Goal: Check status: Check status

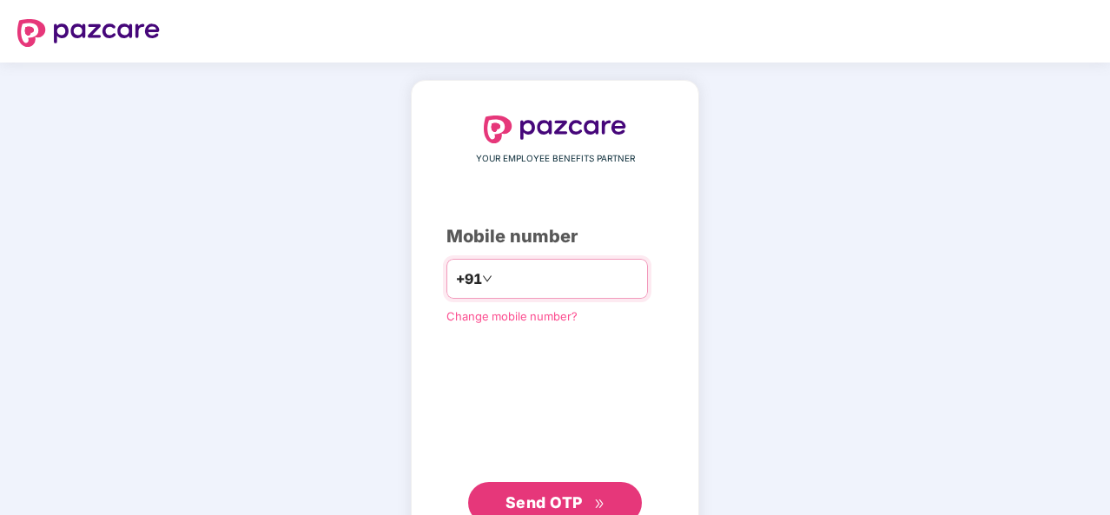
click at [536, 262] on div "+91" at bounding box center [548, 279] width 202 height 40
click at [514, 286] on input "number" at bounding box center [567, 279] width 143 height 28
type input "**********"
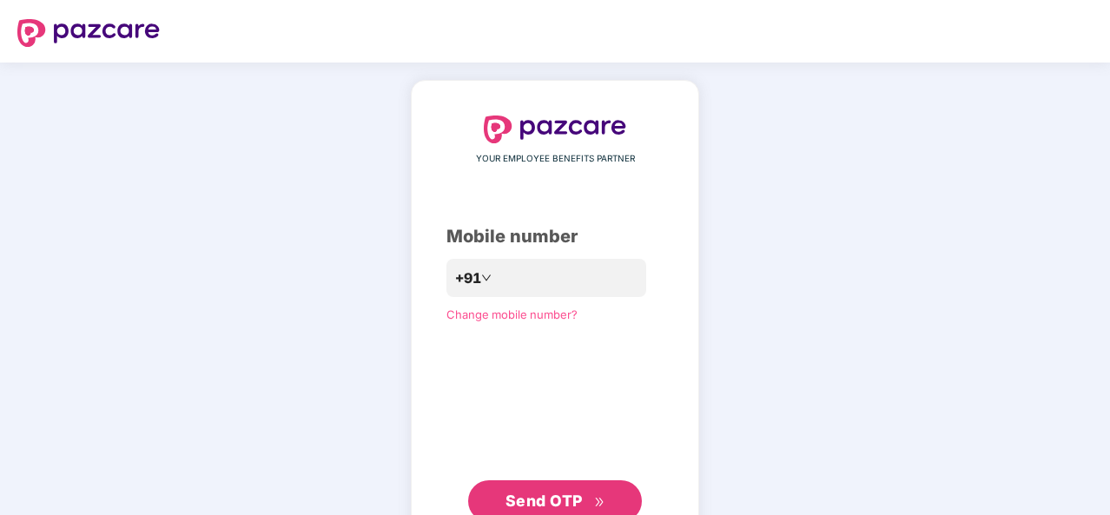
click at [548, 491] on span "Send OTP" at bounding box center [556, 501] width 100 height 24
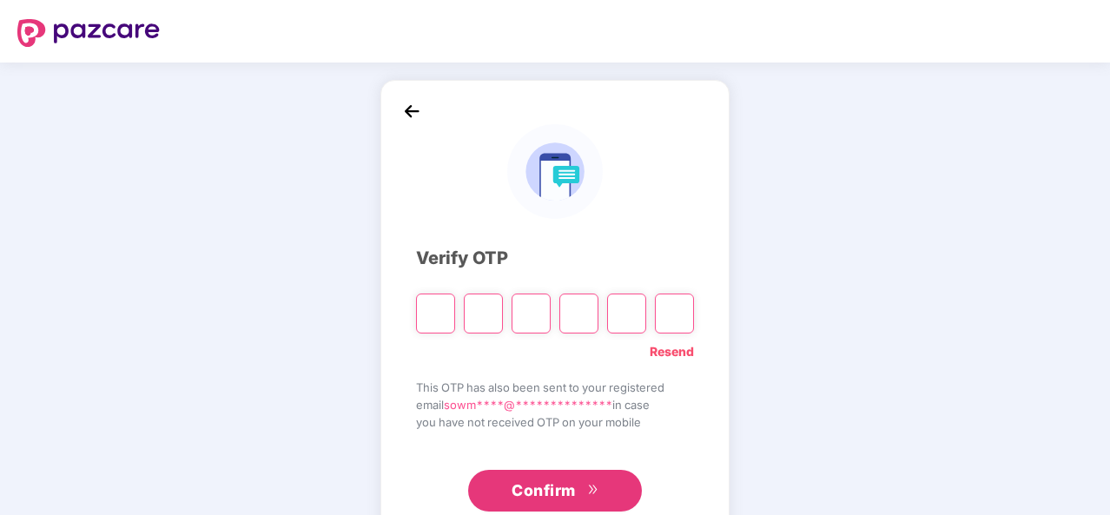
type input "*"
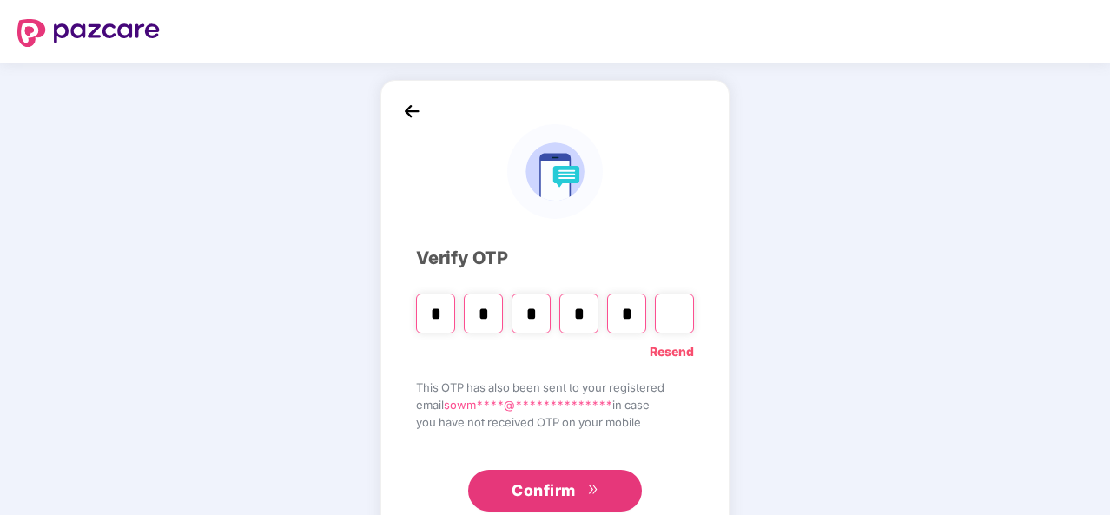
type input "*"
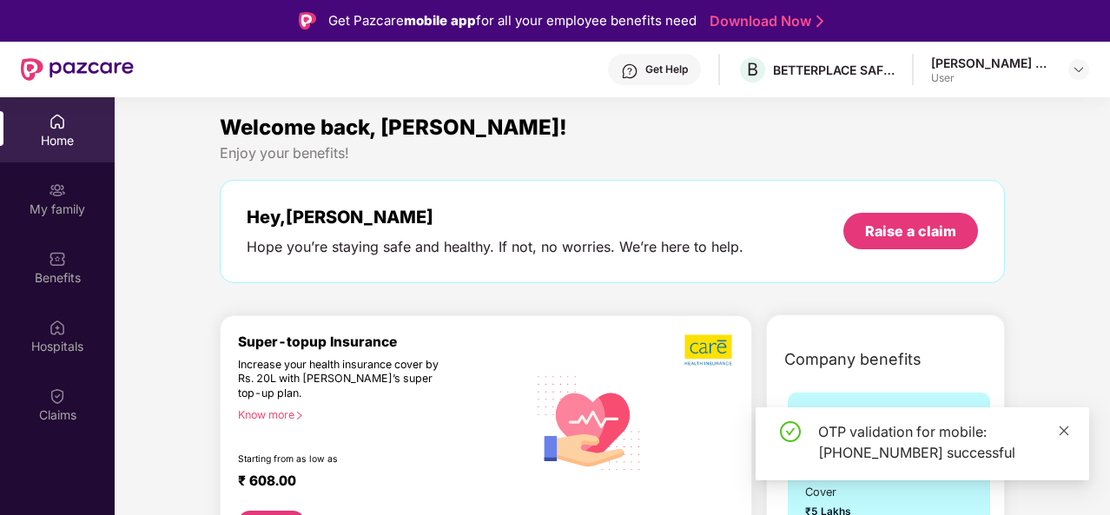
click at [1065, 430] on icon "close" at bounding box center [1065, 431] width 10 height 10
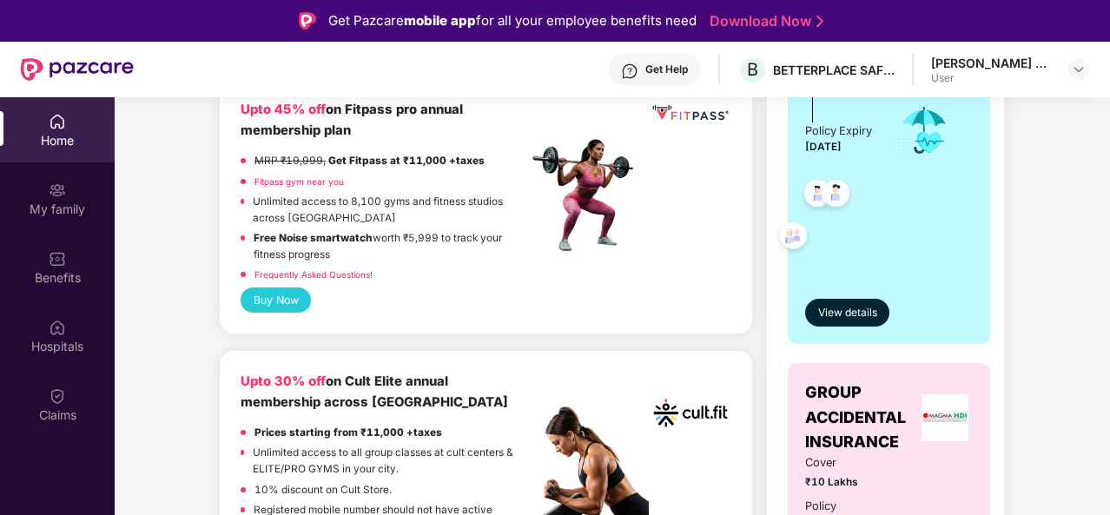
scroll to position [608, 0]
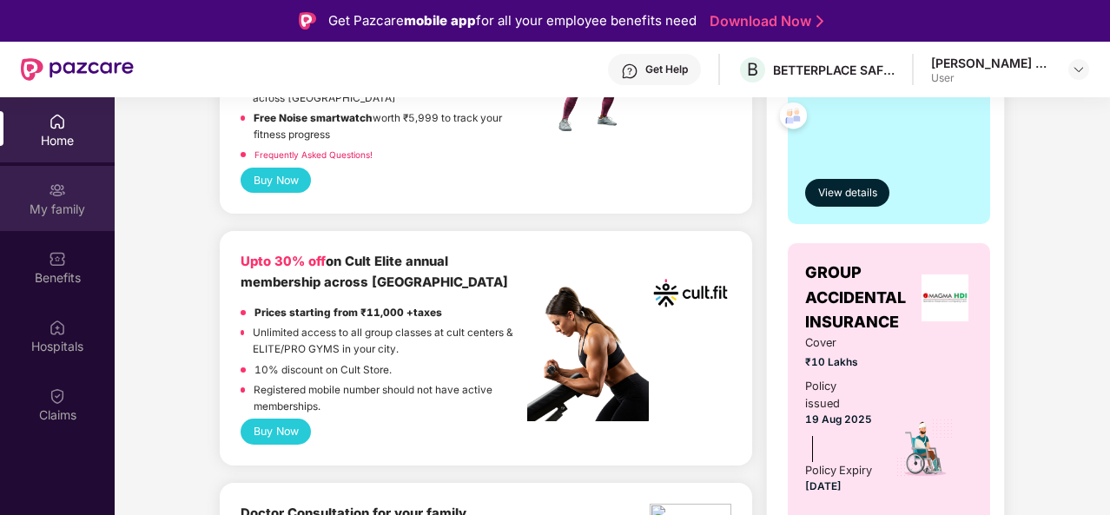
click at [56, 199] on div "My family" at bounding box center [57, 198] width 115 height 65
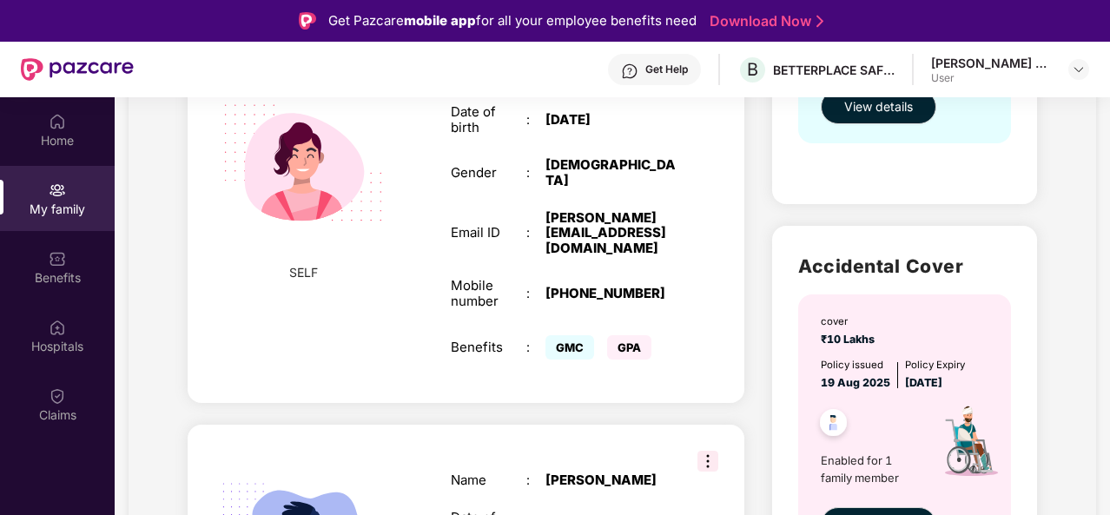
scroll to position [64, 0]
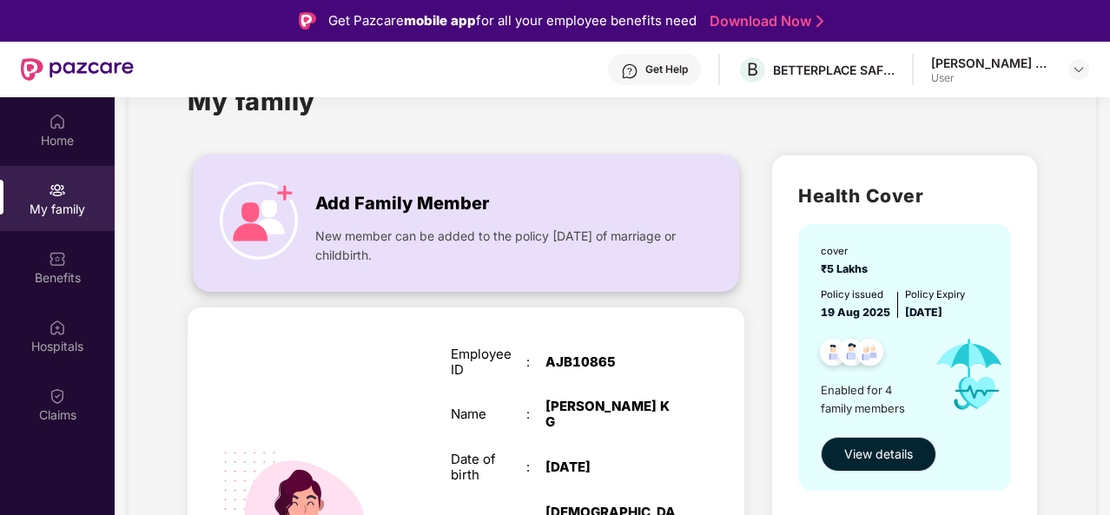
click at [290, 196] on img at bounding box center [259, 221] width 78 height 78
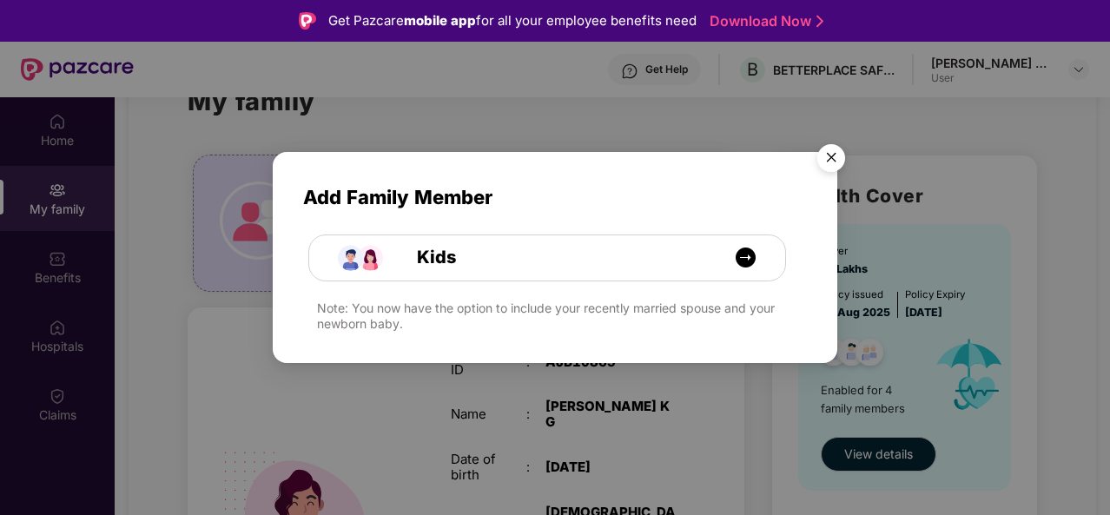
click at [836, 161] on img "Close" at bounding box center [831, 160] width 49 height 49
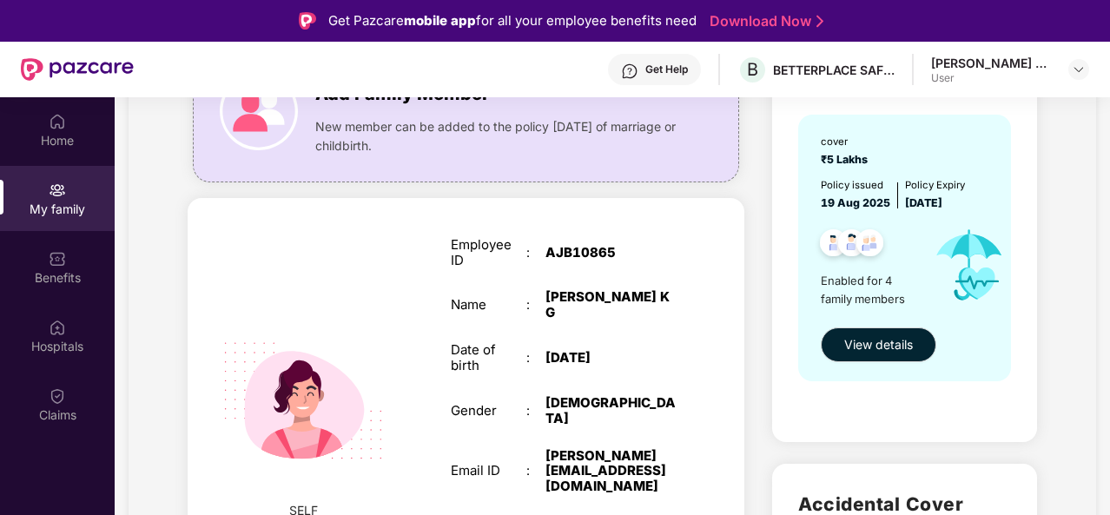
scroll to position [608, 0]
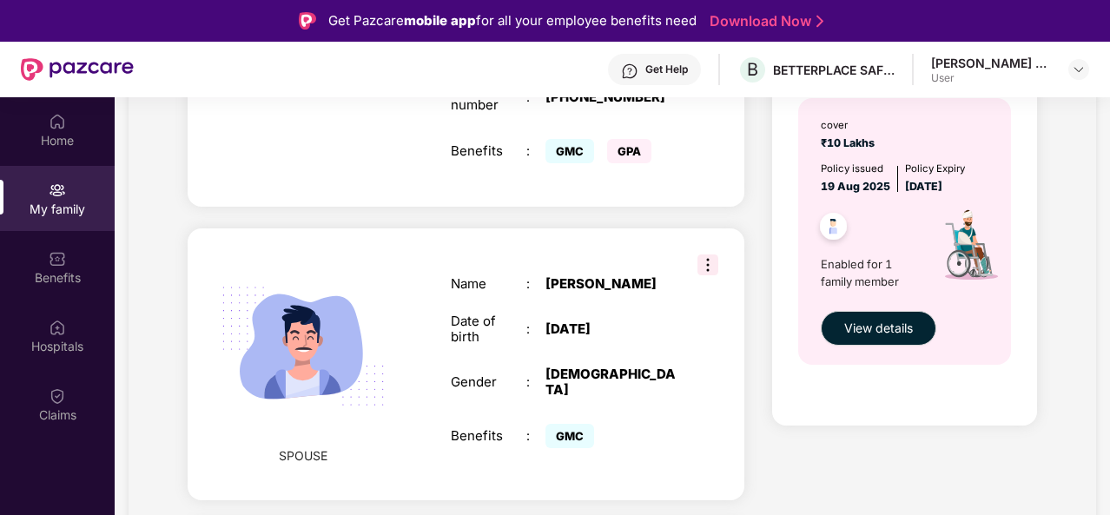
click at [700, 255] on img at bounding box center [708, 265] width 21 height 21
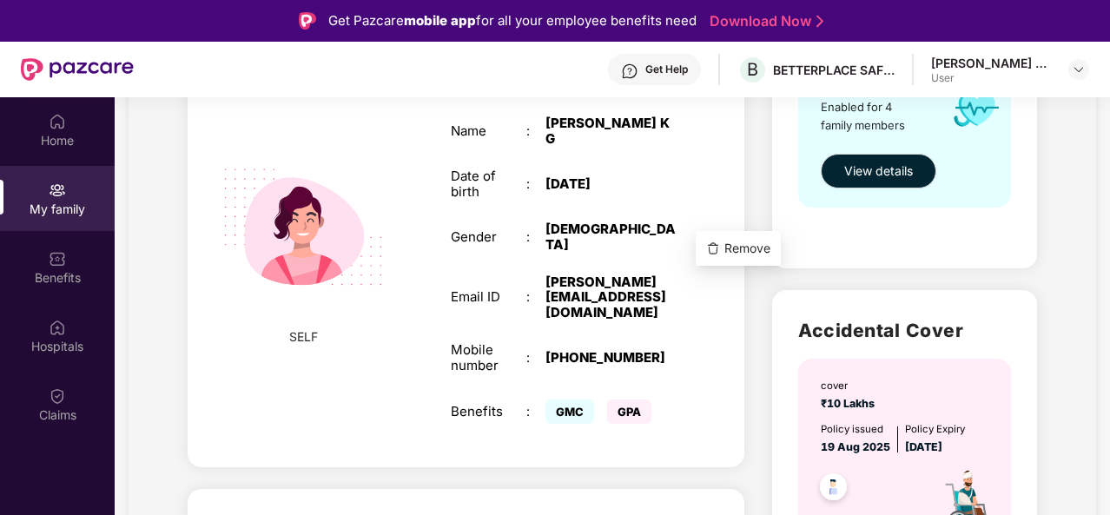
scroll to position [521, 0]
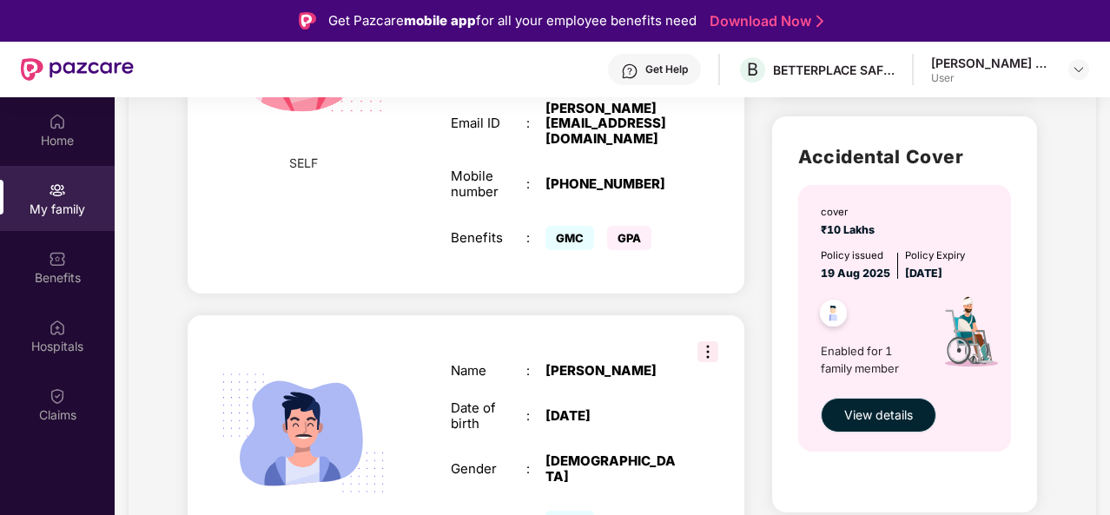
click at [862, 416] on span "View details" at bounding box center [879, 415] width 69 height 19
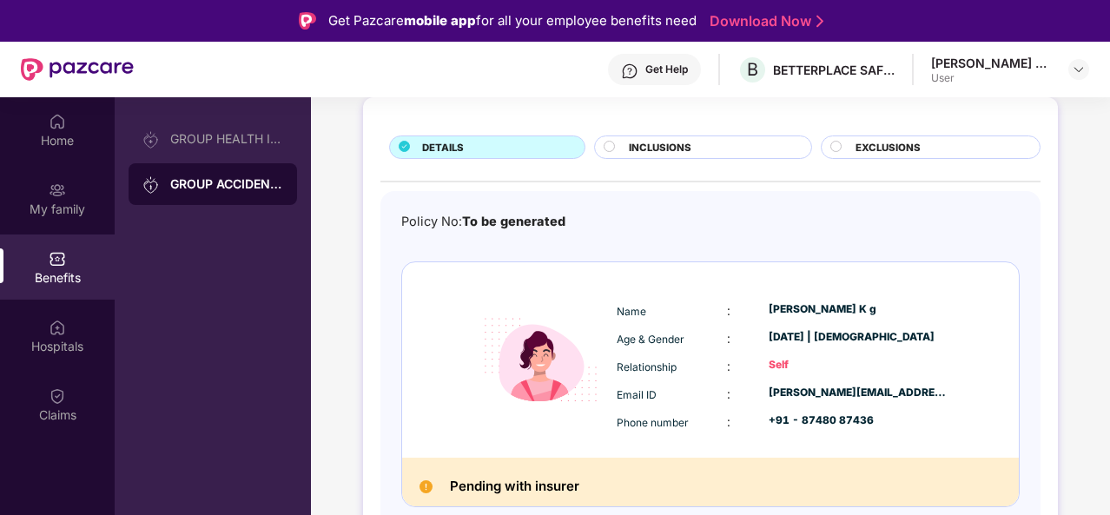
scroll to position [0, 0]
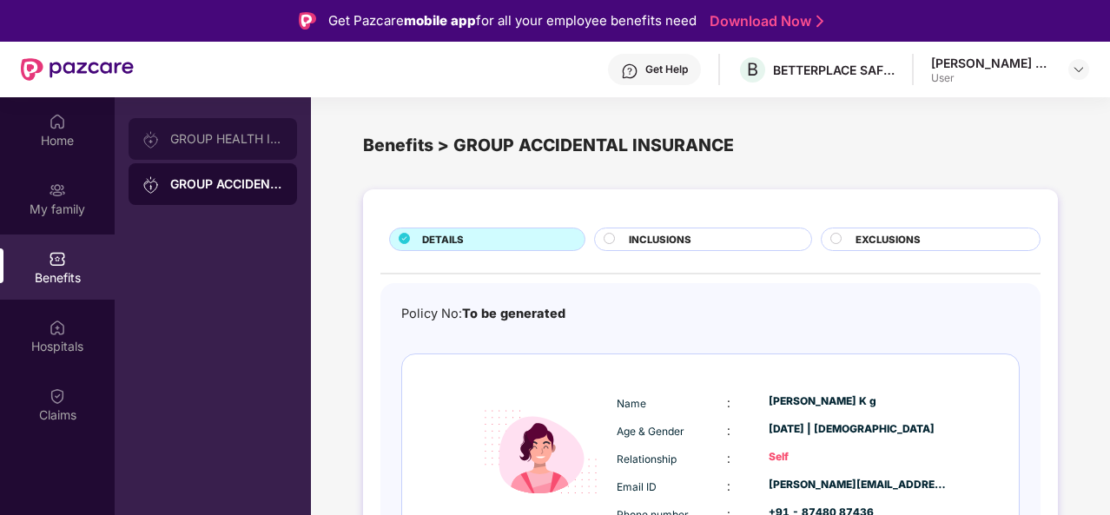
click at [229, 149] on div "GROUP HEALTH INSURANCE" at bounding box center [213, 139] width 169 height 42
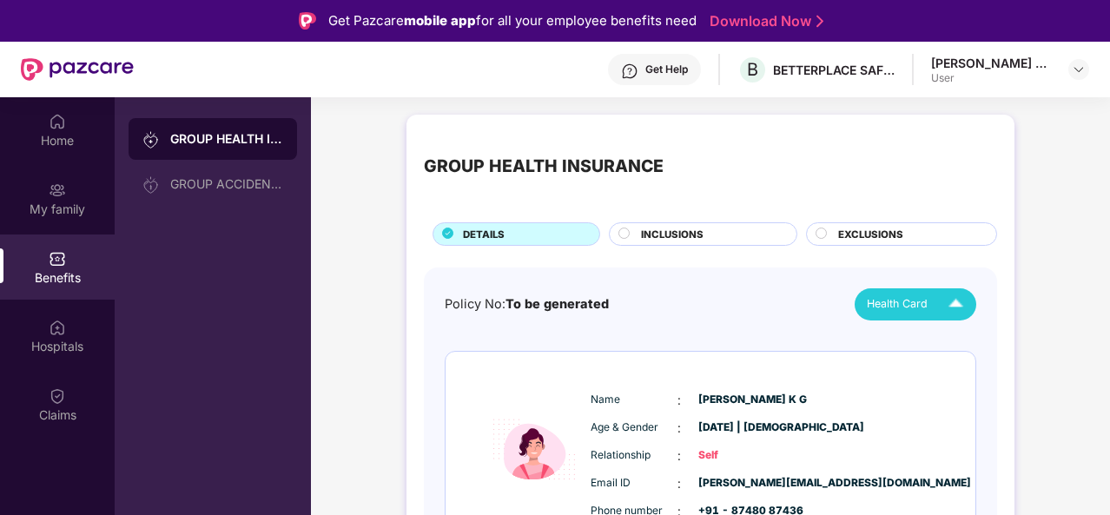
click at [899, 298] on span "Health Card" at bounding box center [897, 303] width 61 height 17
click at [222, 190] on div "GROUP ACCIDENTAL INSURANCE" at bounding box center [226, 184] width 113 height 14
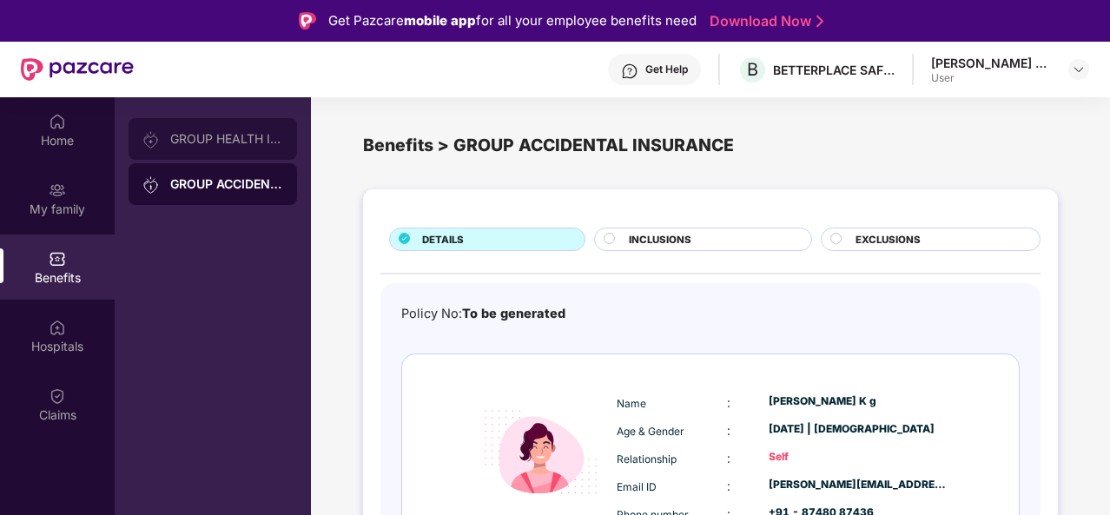
click at [220, 145] on div "GROUP HEALTH INSURANCE" at bounding box center [226, 139] width 113 height 14
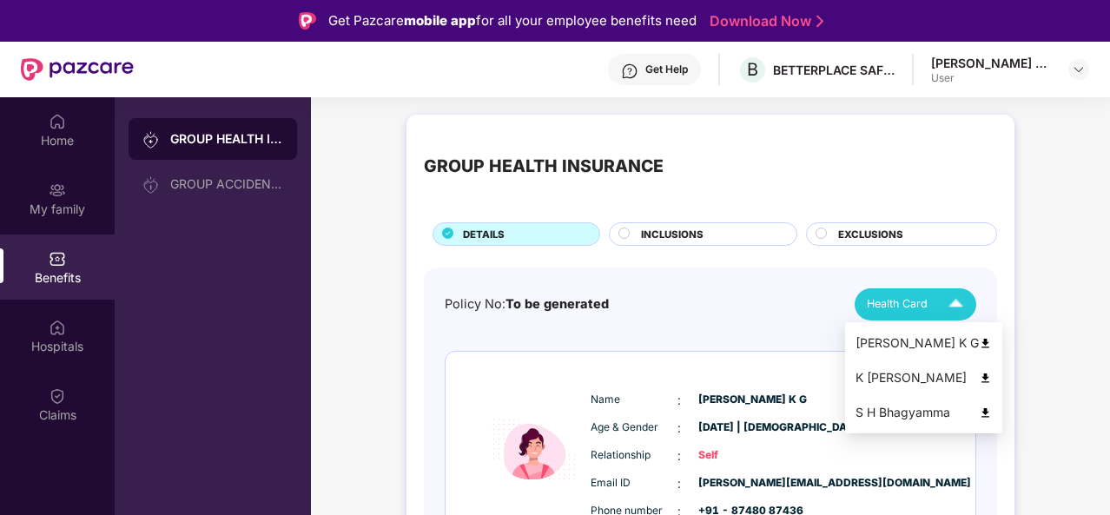
click at [907, 302] on span "Health Card" at bounding box center [897, 303] width 61 height 17
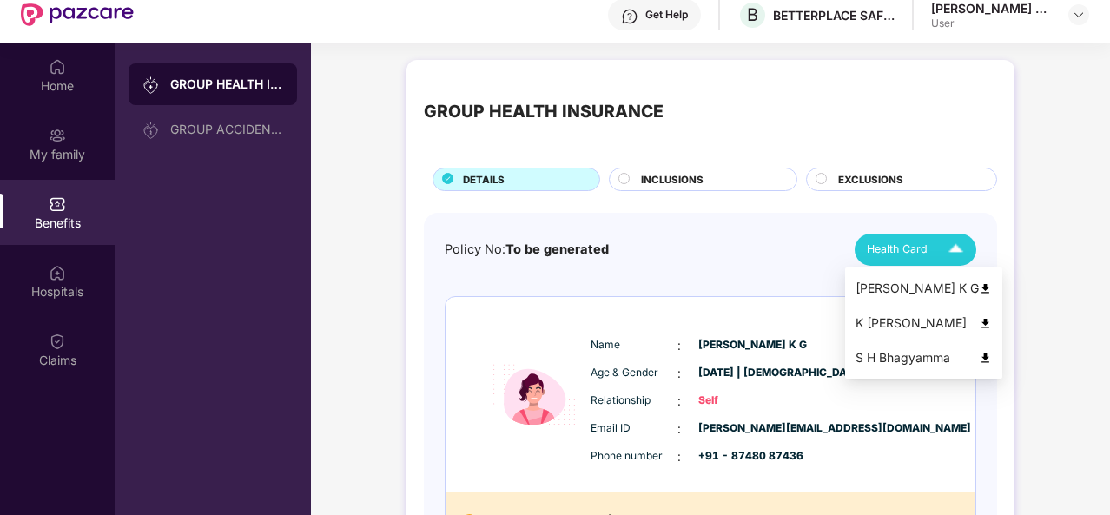
scroll to position [97, 0]
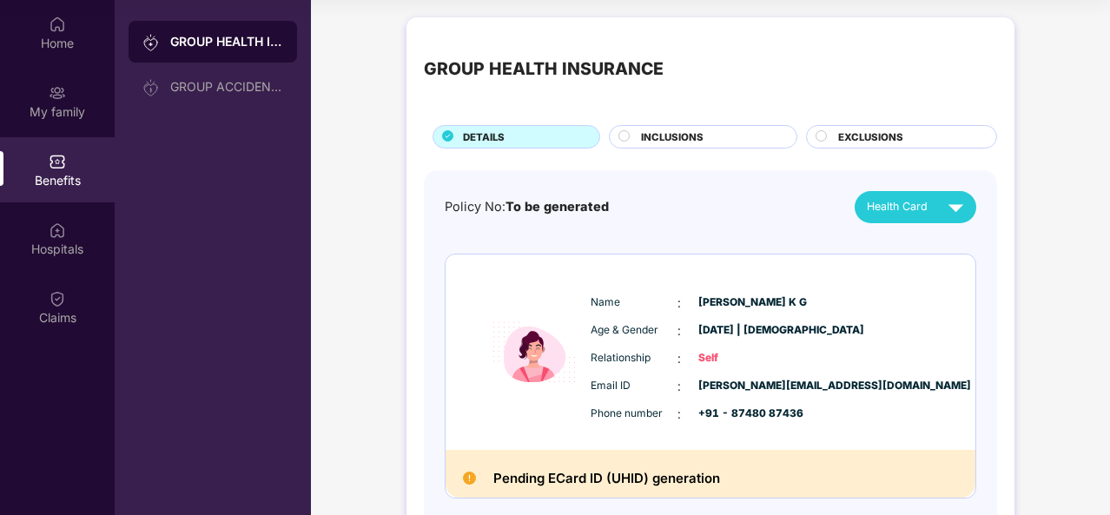
click at [898, 212] on span "Health Card" at bounding box center [897, 206] width 61 height 17
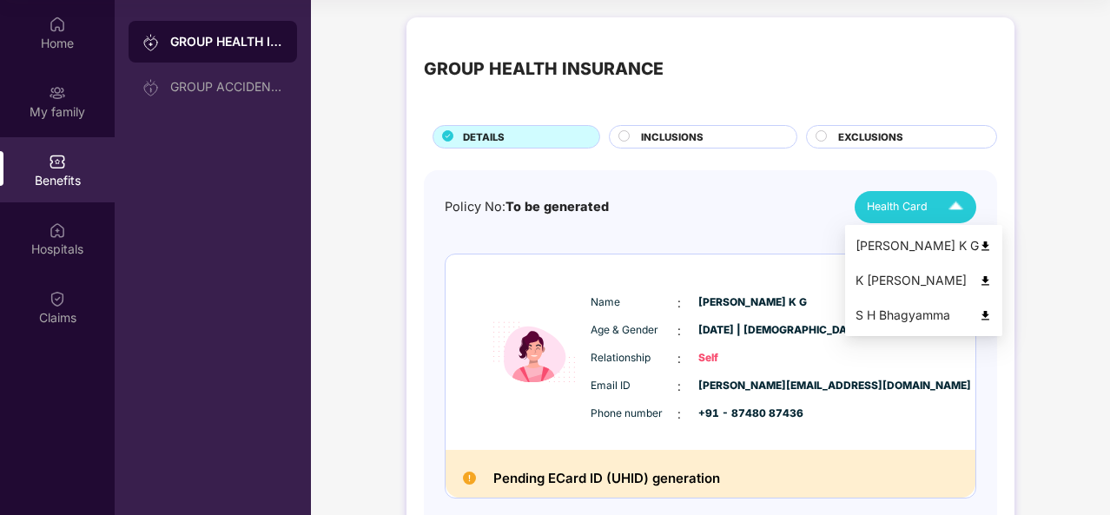
click at [979, 276] on img at bounding box center [985, 281] width 13 height 13
click at [915, 193] on div "Health Card" at bounding box center [919, 207] width 104 height 30
click at [886, 315] on div "S H Bhagyamma" at bounding box center [924, 315] width 136 height 19
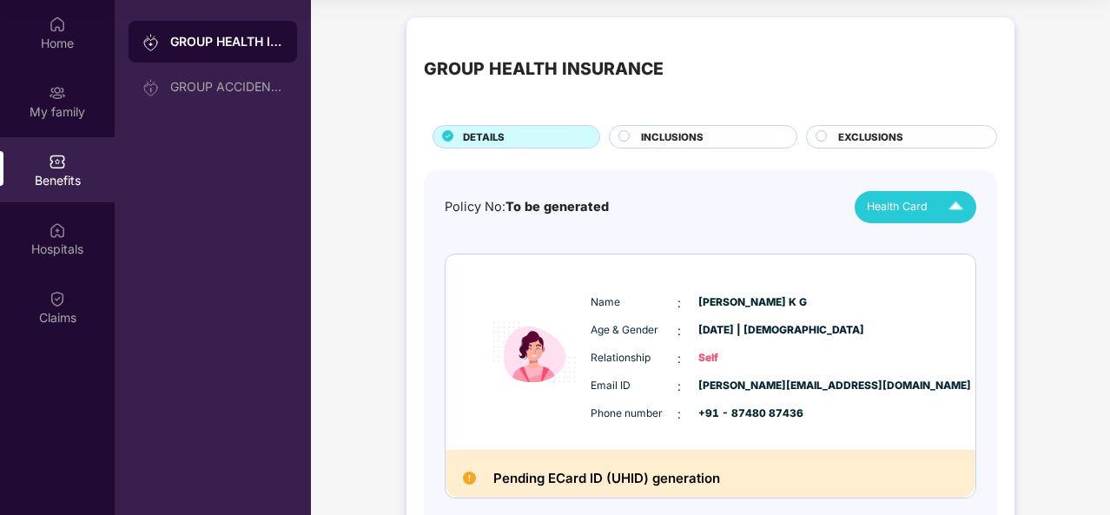
click at [895, 194] on div "Health Card" at bounding box center [919, 207] width 104 height 30
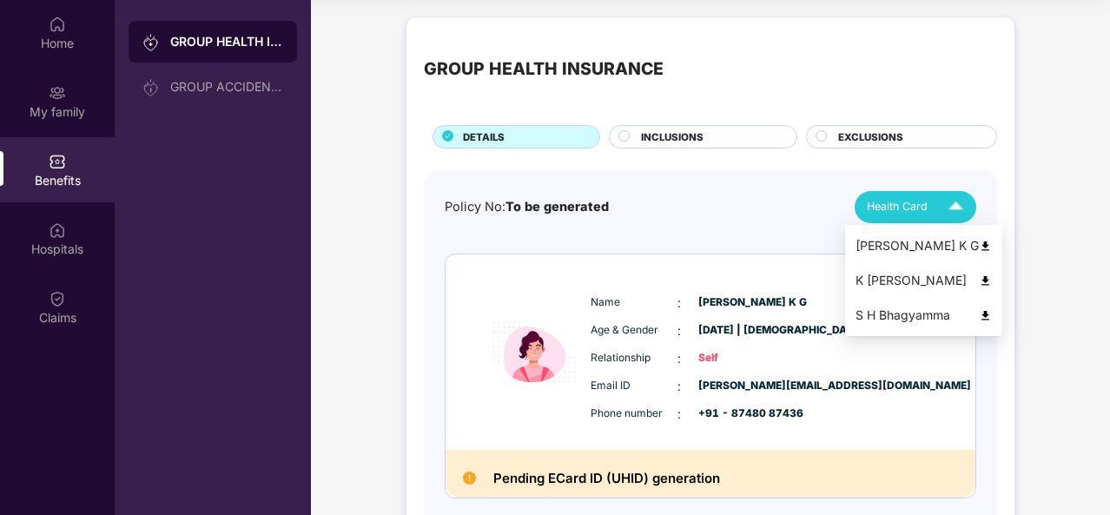
click at [898, 243] on div "[PERSON_NAME] K G" at bounding box center [924, 245] width 136 height 19
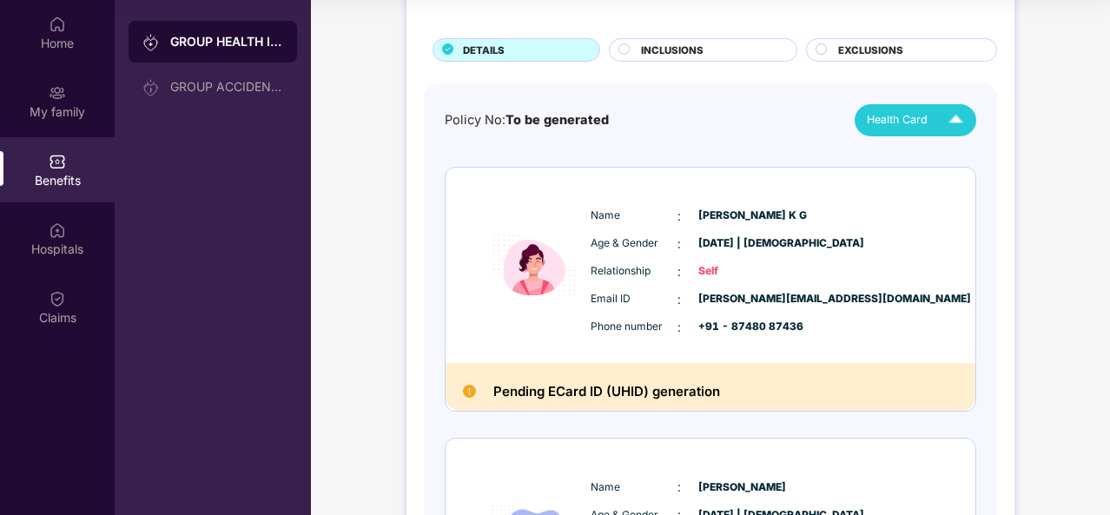
scroll to position [174, 0]
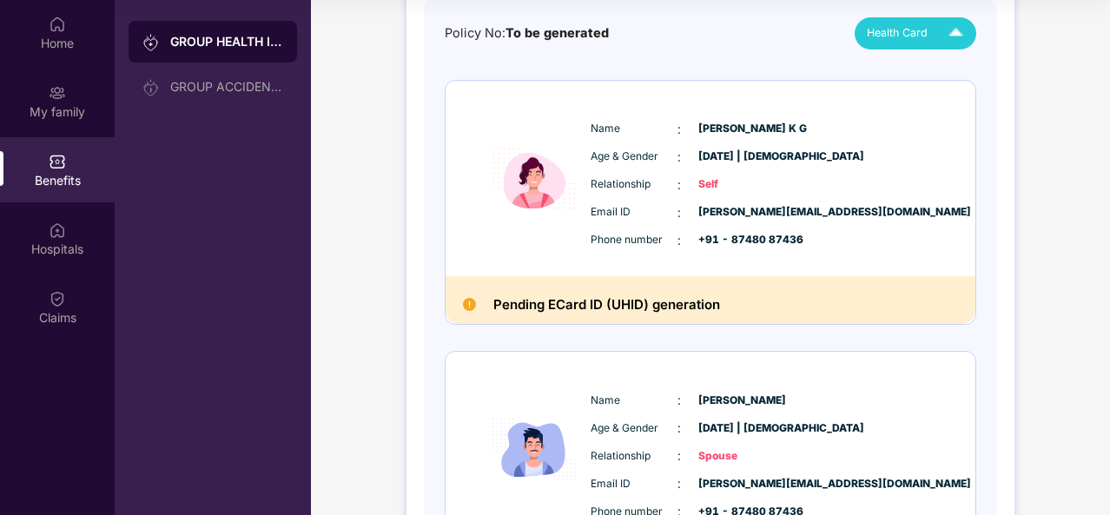
click at [525, 308] on h2 "Pending ECard ID (UHID) generation" at bounding box center [607, 305] width 227 height 23
click at [466, 308] on img at bounding box center [469, 304] width 13 height 13
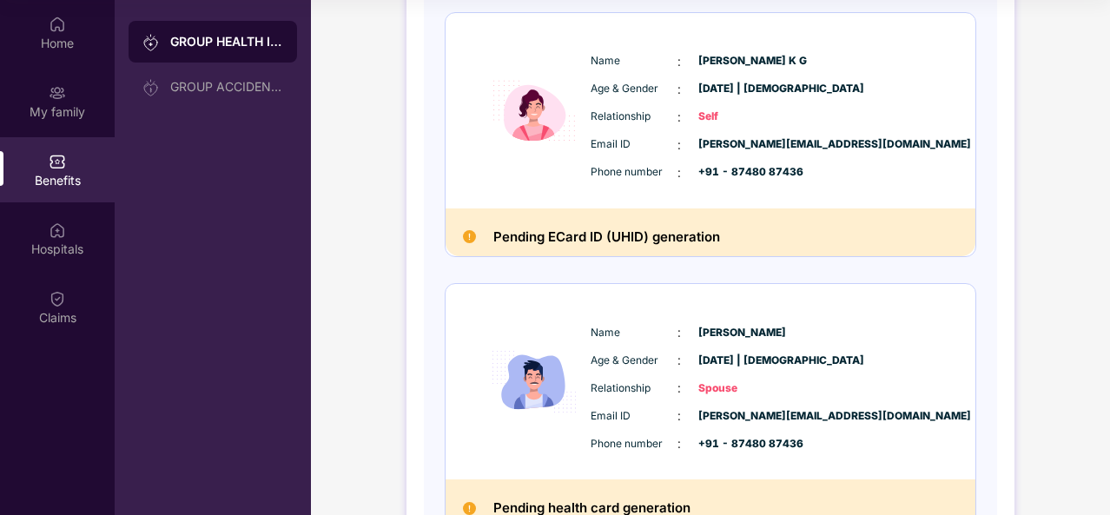
scroll to position [208, 0]
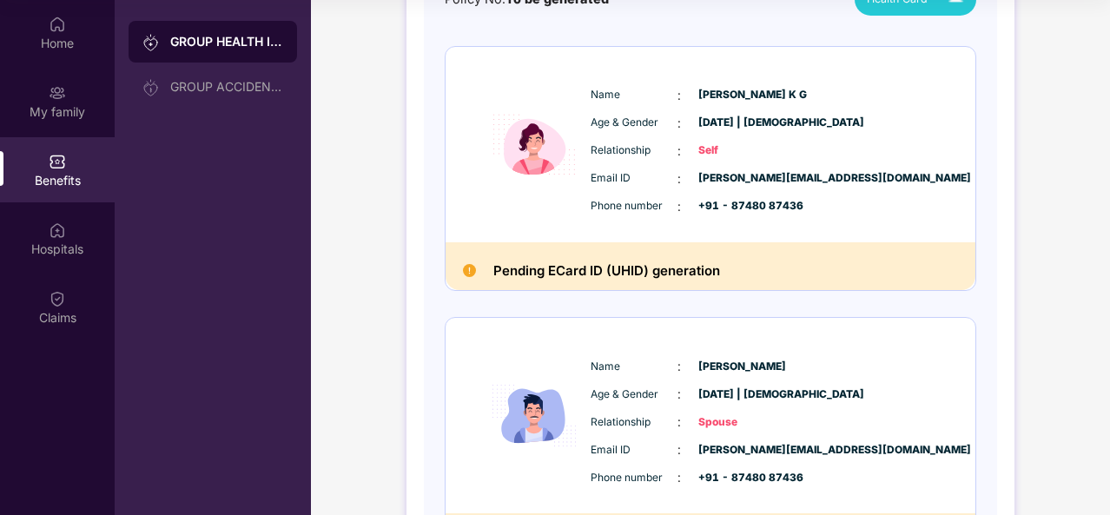
drag, startPoint x: 489, startPoint y: 437, endPoint x: 511, endPoint y: 423, distance: 25.8
click at [488, 435] on img at bounding box center [534, 415] width 104 height 143
click at [511, 422] on img at bounding box center [534, 415] width 104 height 143
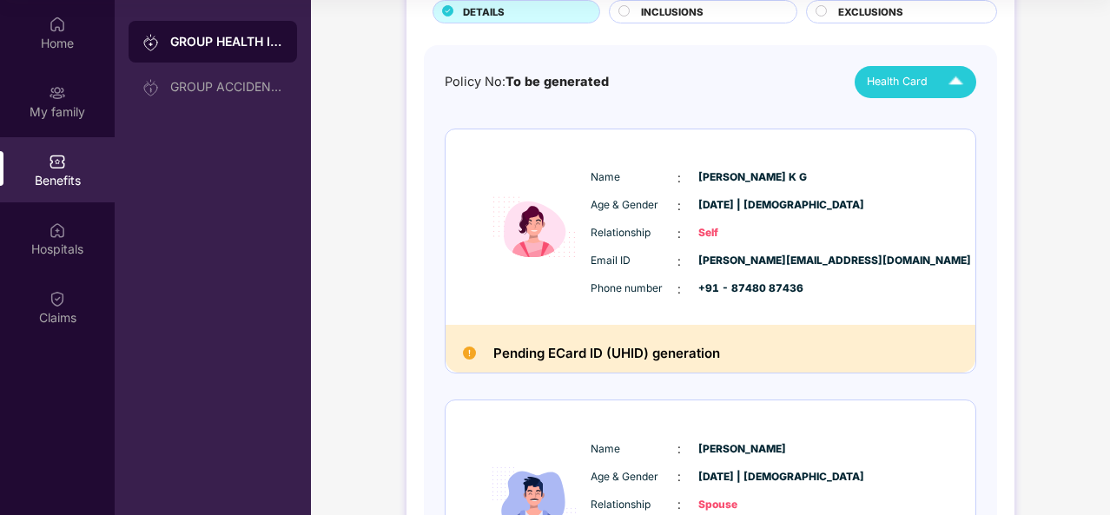
scroll to position [0, 0]
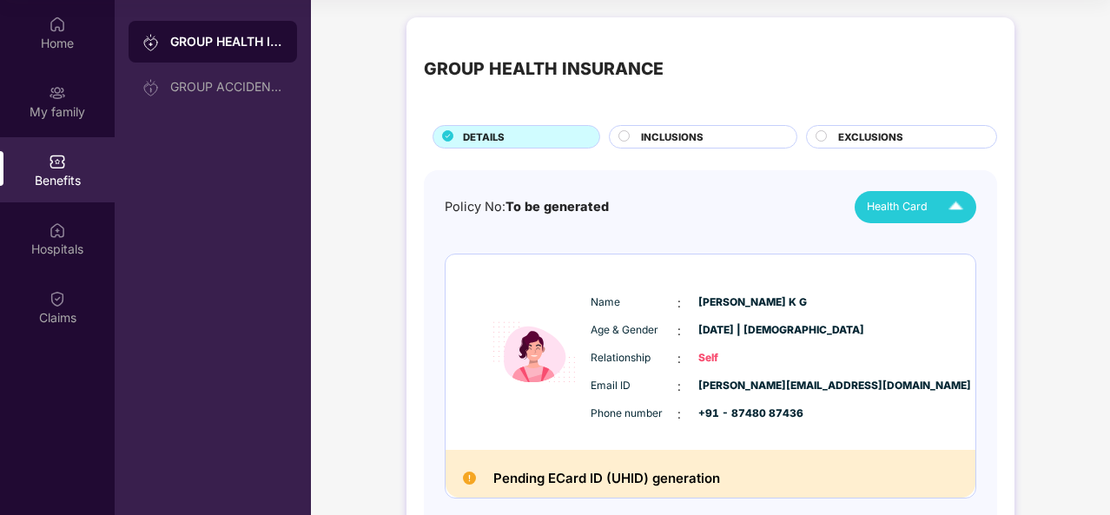
click at [628, 138] on circle at bounding box center [625, 135] width 10 height 10
